Goal: Check status: Check status

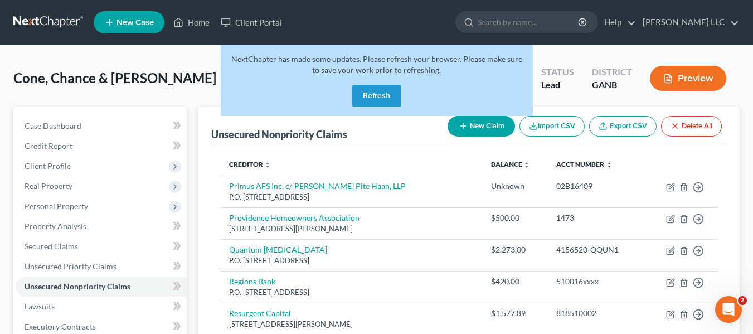
click at [377, 100] on button "Refresh" at bounding box center [376, 96] width 49 height 22
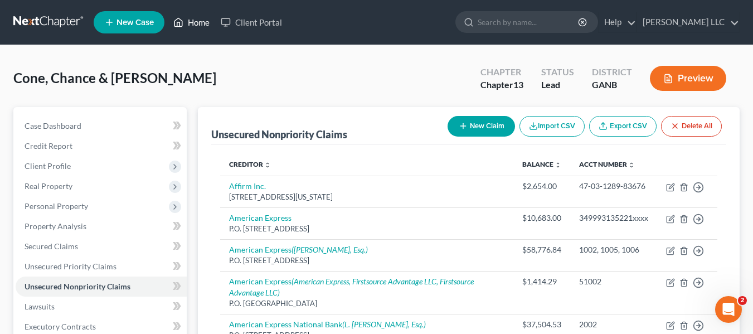
click at [203, 20] on link "Home" at bounding box center [191, 22] width 47 height 20
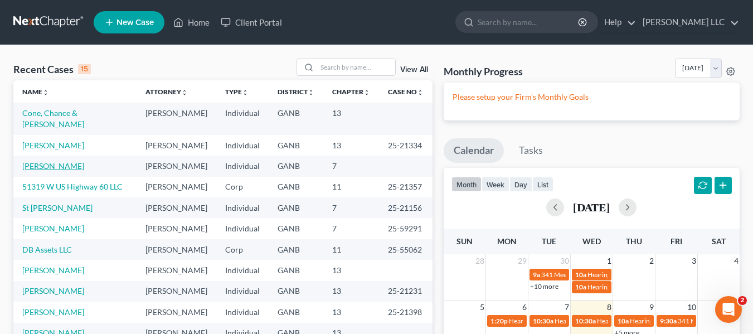
click at [36, 170] on link "[PERSON_NAME]" at bounding box center [53, 165] width 62 height 9
select select "4"
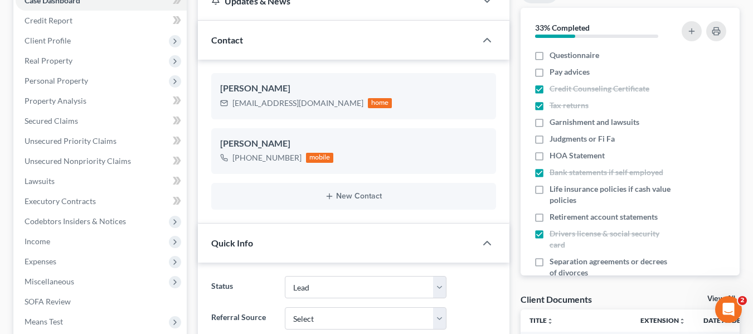
scroll to position [129, 0]
